Goal: Find contact information: Find contact information

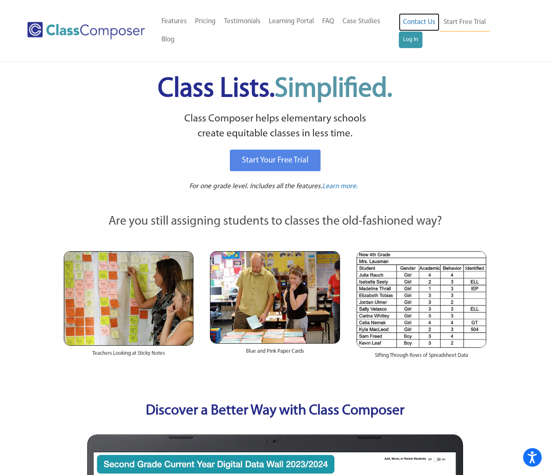
click at [418, 32] on link "Contact Us" at bounding box center [419, 22] width 41 height 18
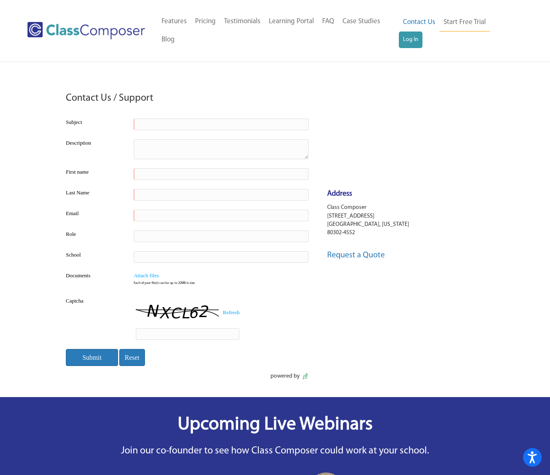
click at [95, 362] on input "Submit" at bounding box center [92, 357] width 52 height 17
click at [65, 19] on div at bounding box center [89, 30] width 124 height 36
click at [62, 32] on img at bounding box center [86, 30] width 118 height 17
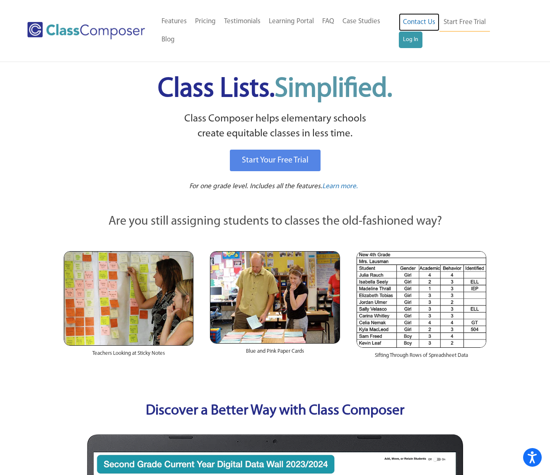
click at [408, 29] on link "Contact Us" at bounding box center [419, 22] width 41 height 18
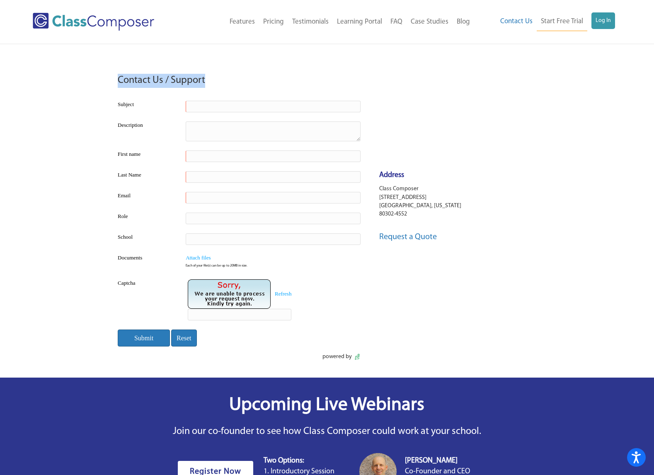
drag, startPoint x: 206, startPoint y: 81, endPoint x: 113, endPoint y: 80, distance: 92.9
click at [112, 80] on div "Contact Us / Support Subject Description First name Last Name Email Role School…" at bounding box center [239, 211] width 264 height 317
click at [410, 237] on link "Request a Quote" at bounding box center [408, 237] width 58 height 8
click at [67, 146] on div "Contact Us / Support Subject Description First name Last Name Email Role School…" at bounding box center [327, 278] width 654 height 468
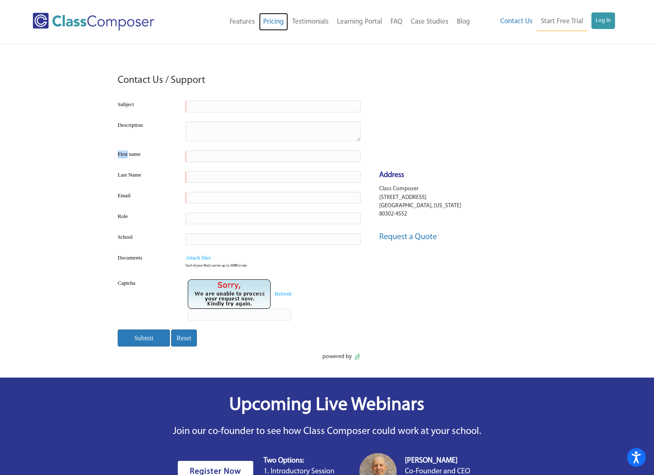
click at [277, 22] on link "Pricing" at bounding box center [273, 22] width 29 height 18
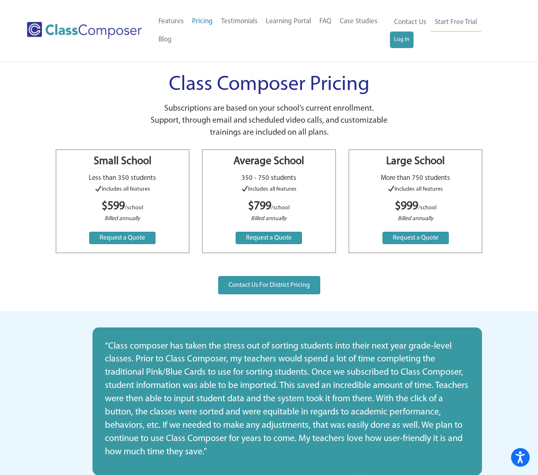
click at [296, 107] on p "Subscriptions are based on your school’s current enrollment. Support, through e…" at bounding box center [269, 121] width 262 height 36
